Goal: Information Seeking & Learning: Find specific fact

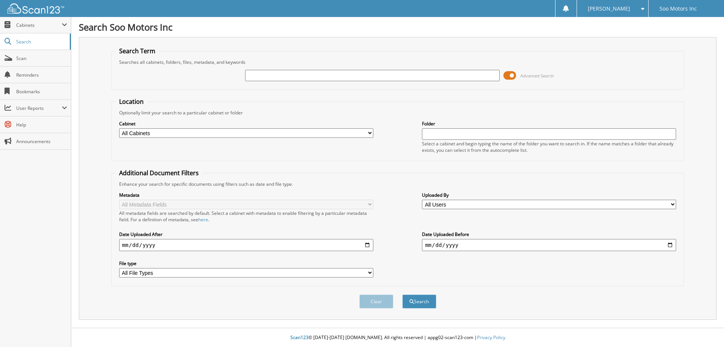
click at [296, 77] on input "text" at bounding box center [372, 75] width 254 height 11
type input "64551"
click at [402, 294] on button "Search" at bounding box center [419, 301] width 34 height 14
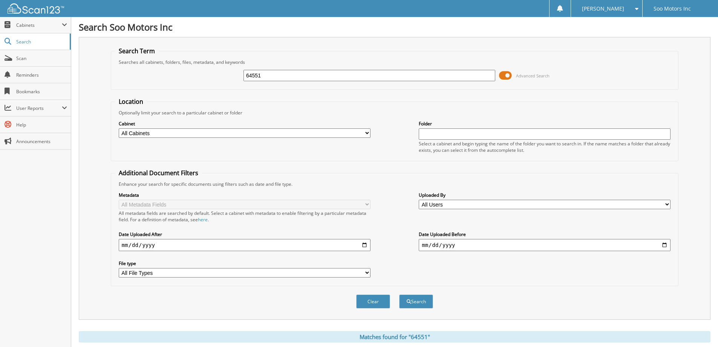
click at [502, 73] on span at bounding box center [505, 75] width 13 height 11
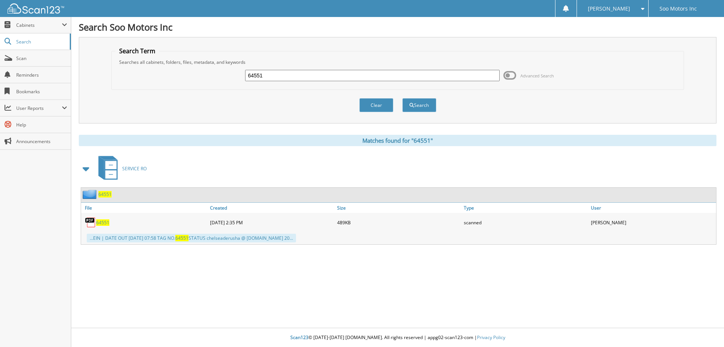
click at [99, 221] on span "64551" at bounding box center [102, 222] width 13 height 6
